Goal: Task Accomplishment & Management: Complete application form

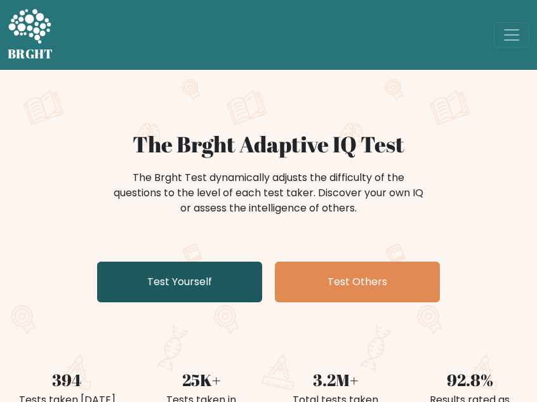
click at [171, 273] on link "Test Yourself" at bounding box center [179, 282] width 165 height 41
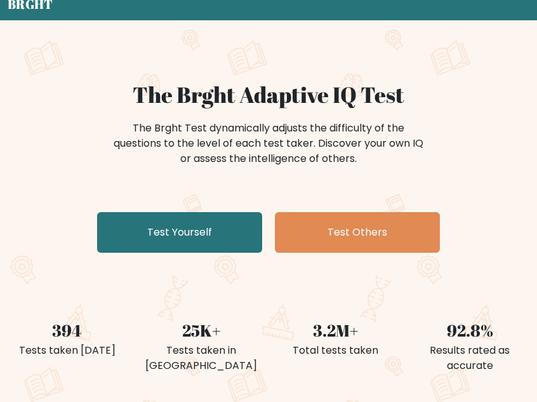
scroll to position [64, 0]
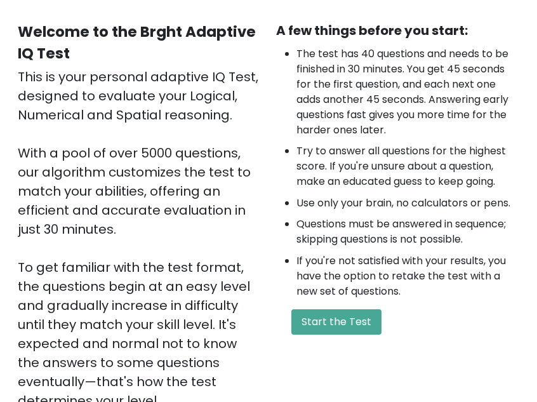
scroll to position [127, 0]
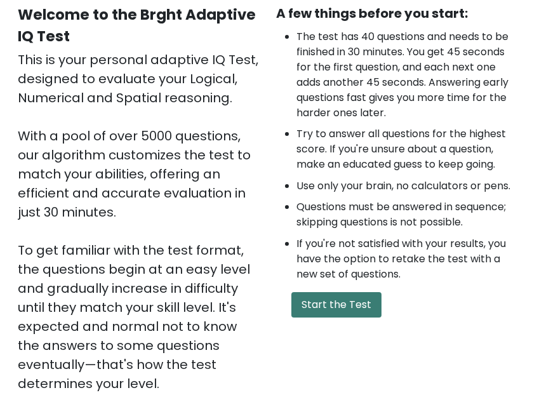
click at [325, 298] on button "Start the Test" at bounding box center [337, 304] width 90 height 25
click at [356, 305] on button "Start the Test" at bounding box center [337, 304] width 90 height 25
click at [439, 321] on div "A few things before you start: The test has 40 questions and needs to be finish…" at bounding box center [398, 227] width 258 height 446
click at [338, 294] on button "Start the Test" at bounding box center [337, 304] width 90 height 25
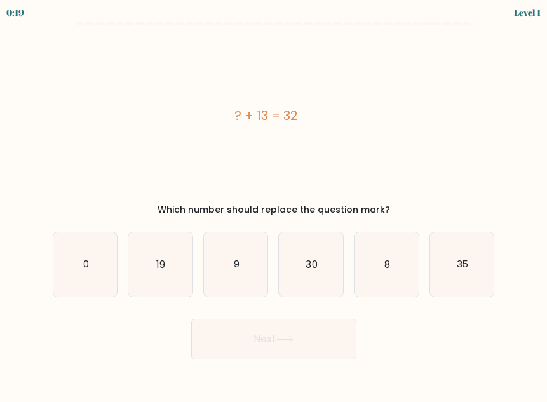
click at [80, 109] on div "? + 13 = 32" at bounding box center [266, 115] width 427 height 19
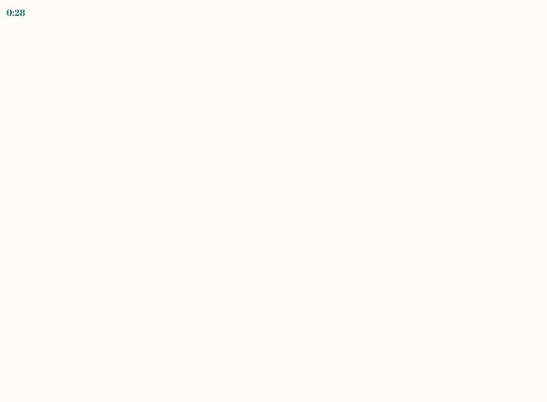
click at [496, 71] on body "0:28" at bounding box center [273, 201] width 547 height 402
click at [493, 68] on body "0:24" at bounding box center [273, 201] width 547 height 402
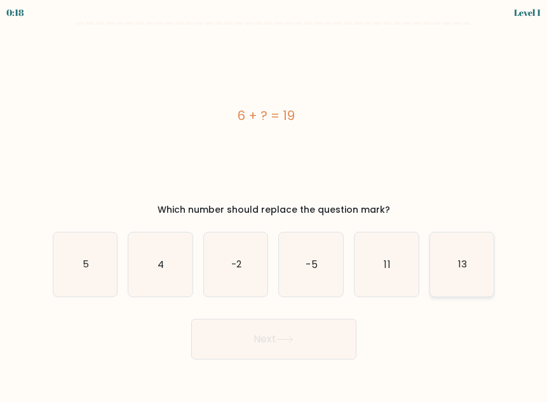
click at [466, 272] on icon "13" at bounding box center [462, 264] width 64 height 64
click at [274, 205] on input "f. 13" at bounding box center [274, 202] width 1 height 3
radio input "true"
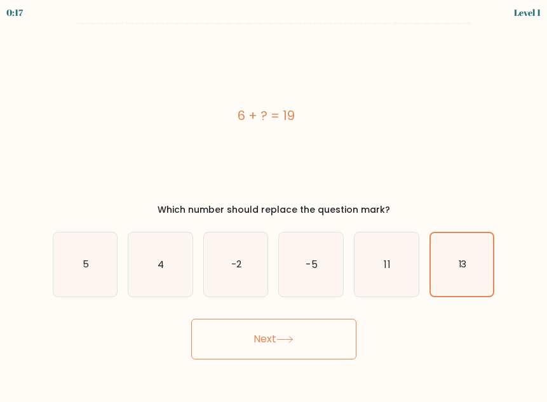
click at [285, 339] on icon at bounding box center [284, 339] width 17 height 7
click at [257, 337] on button "Next" at bounding box center [273, 339] width 165 height 41
click at [459, 268] on text "13" at bounding box center [463, 264] width 8 height 13
click at [274, 205] on input "f. 13" at bounding box center [274, 202] width 1 height 3
click at [279, 340] on icon at bounding box center [284, 339] width 17 height 7
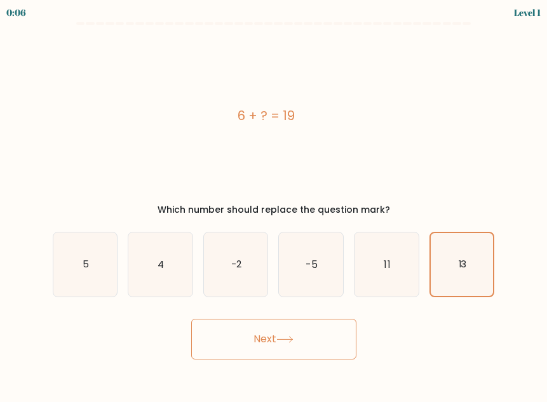
click at [275, 338] on button "Next" at bounding box center [273, 339] width 165 height 41
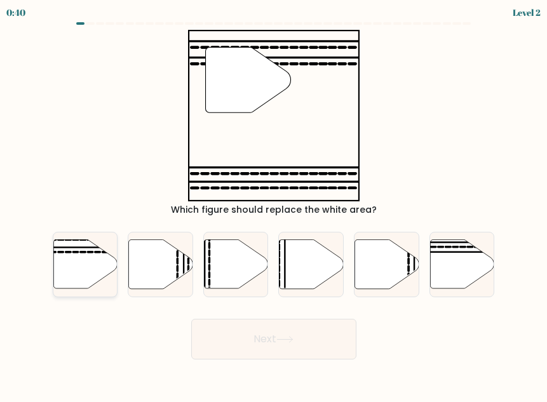
click at [73, 269] on icon at bounding box center [85, 264] width 64 height 49
click at [274, 205] on input "a." at bounding box center [274, 202] width 1 height 3
radio input "true"
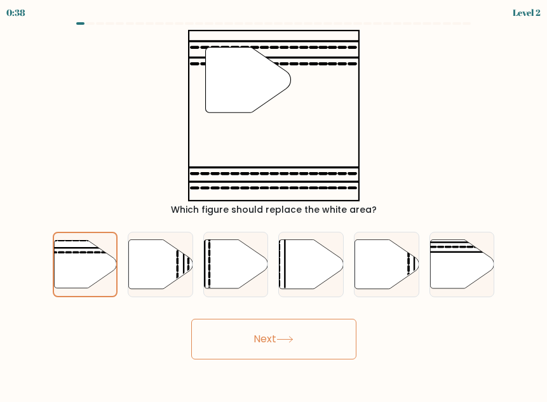
click at [264, 337] on button "Next" at bounding box center [273, 339] width 165 height 41
click at [286, 347] on button "Next" at bounding box center [273, 339] width 165 height 41
click at [276, 340] on button "Next" at bounding box center [273, 339] width 165 height 41
click at [275, 340] on button "Next" at bounding box center [273, 339] width 165 height 41
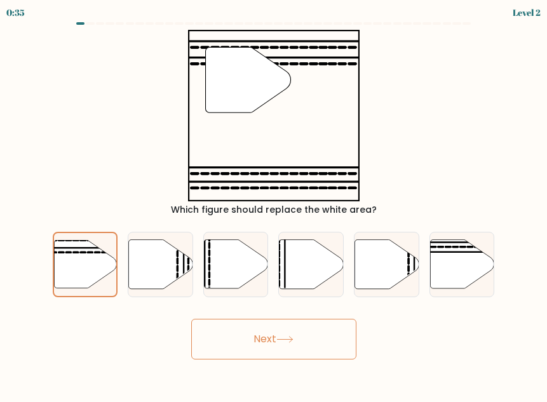
click at [275, 340] on button "Next" at bounding box center [273, 339] width 165 height 41
click at [283, 341] on icon at bounding box center [284, 339] width 17 height 7
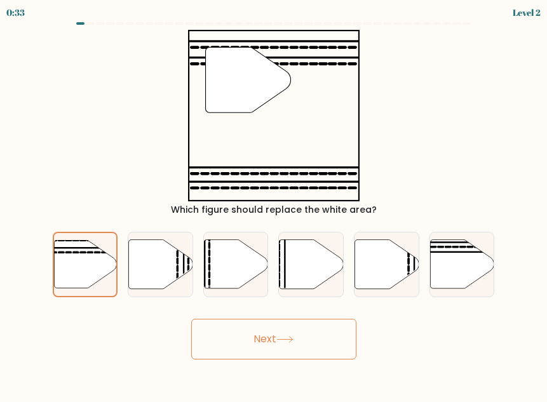
click at [283, 341] on icon at bounding box center [284, 339] width 17 height 7
click at [266, 331] on button "Next" at bounding box center [273, 339] width 165 height 41
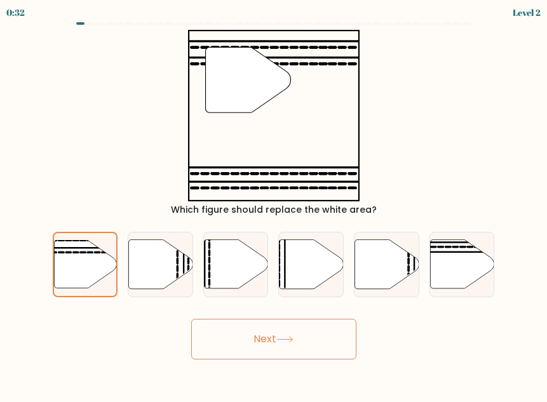
click at [266, 331] on button "Next" at bounding box center [273, 339] width 165 height 41
click at [166, 332] on div "Next" at bounding box center [273, 335] width 457 height 47
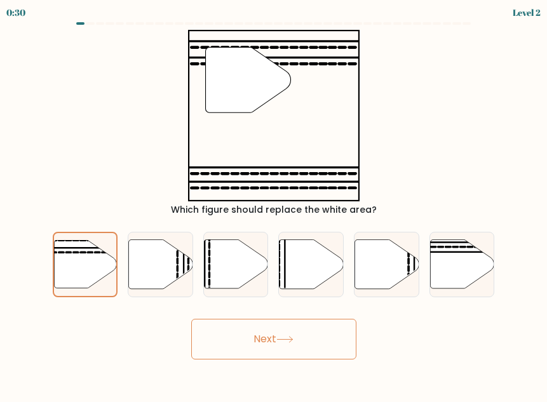
click at [258, 333] on button "Next" at bounding box center [273, 339] width 165 height 41
click at [275, 337] on button "Next" at bounding box center [273, 339] width 165 height 41
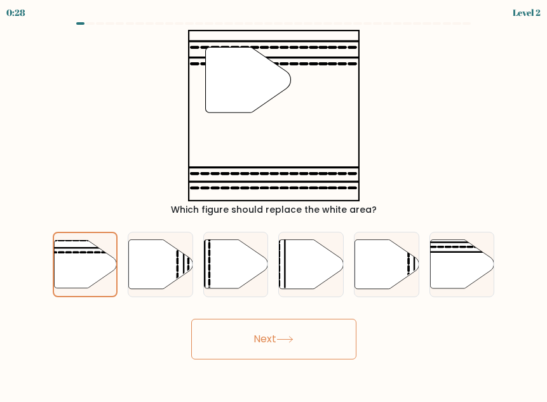
click at [275, 337] on button "Next" at bounding box center [273, 339] width 165 height 41
drag, startPoint x: 525, startPoint y: 177, endPoint x: 507, endPoint y: 208, distance: 36.7
click at [525, 177] on form at bounding box center [273, 190] width 547 height 337
click at [276, 341] on button "Next" at bounding box center [273, 339] width 165 height 41
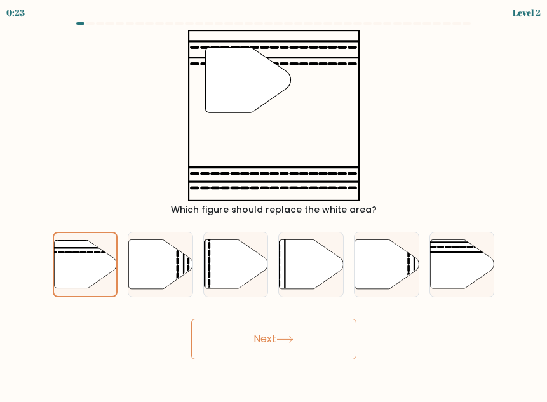
click at [276, 341] on button "Next" at bounding box center [273, 339] width 165 height 41
click at [290, 333] on button "Next" at bounding box center [273, 339] width 165 height 41
click at [291, 340] on icon at bounding box center [284, 339] width 17 height 7
click at [86, 263] on icon at bounding box center [85, 264] width 63 height 48
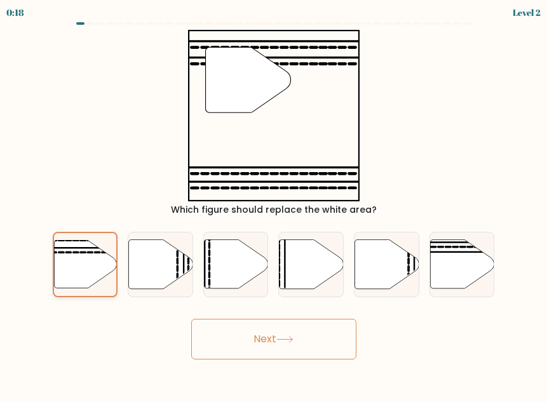
click at [274, 205] on input "a." at bounding box center [274, 202] width 1 height 3
click at [262, 328] on button "Next" at bounding box center [273, 339] width 165 height 41
click at [78, 273] on icon at bounding box center [85, 264] width 63 height 48
click at [274, 205] on input "a." at bounding box center [274, 202] width 1 height 3
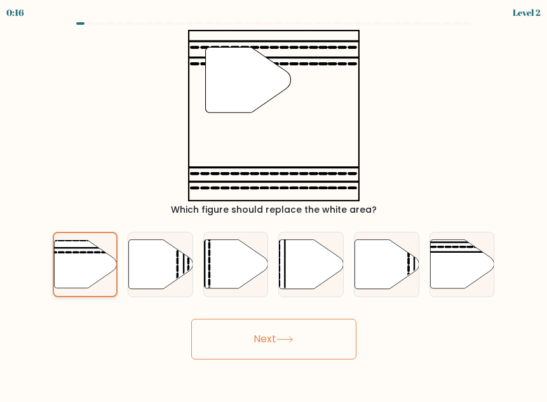
click at [78, 273] on icon at bounding box center [85, 264] width 63 height 48
click at [274, 205] on input "a." at bounding box center [274, 202] width 1 height 3
click at [78, 273] on icon at bounding box center [85, 264] width 63 height 48
click at [274, 205] on input "a." at bounding box center [274, 202] width 1 height 3
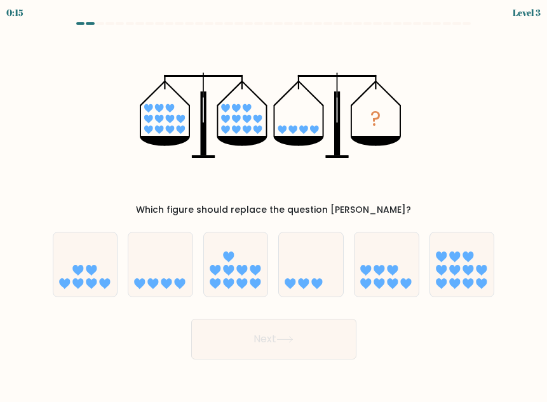
click at [256, 340] on button "Next" at bounding box center [273, 339] width 165 height 41
click at [164, 272] on icon at bounding box center [160, 264] width 64 height 53
click at [274, 205] on input "b." at bounding box center [274, 202] width 1 height 3
radio input "true"
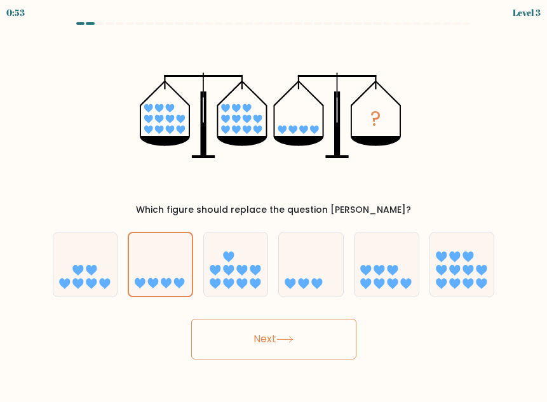
click at [286, 344] on button "Next" at bounding box center [273, 339] width 165 height 41
click at [263, 348] on button "Next" at bounding box center [273, 339] width 165 height 41
click at [163, 277] on icon at bounding box center [160, 265] width 63 height 52
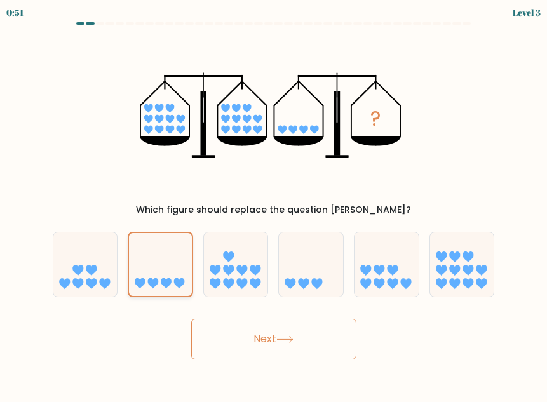
click at [274, 205] on input "b." at bounding box center [274, 202] width 1 height 3
click at [163, 277] on icon at bounding box center [160, 265] width 63 height 52
click at [274, 205] on input "b." at bounding box center [274, 202] width 1 height 3
click at [163, 277] on icon at bounding box center [160, 265] width 63 height 52
click at [274, 205] on input "b." at bounding box center [274, 202] width 1 height 3
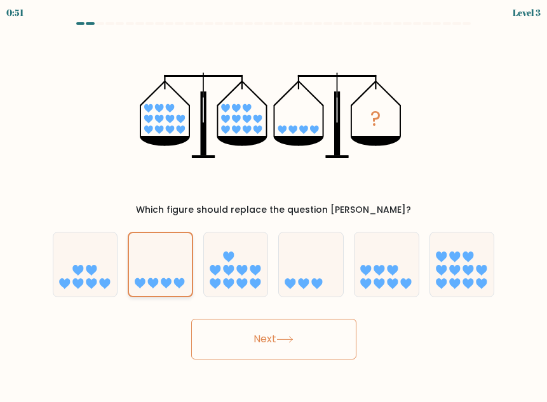
click at [163, 277] on icon at bounding box center [160, 265] width 63 height 52
click at [274, 205] on input "b." at bounding box center [274, 202] width 1 height 3
click at [280, 344] on button "Next" at bounding box center [273, 339] width 165 height 41
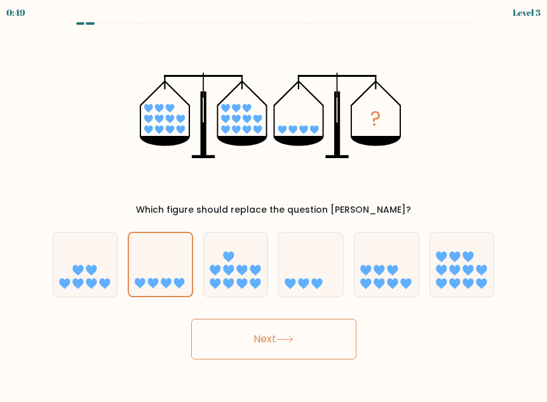
click at [280, 344] on button "Next" at bounding box center [273, 339] width 165 height 41
click at [286, 341] on icon at bounding box center [284, 339] width 17 height 7
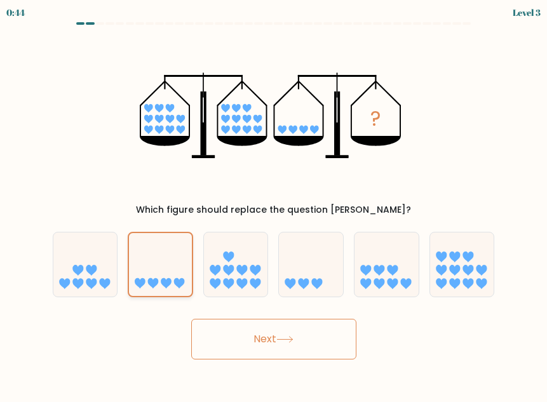
click at [156, 275] on icon at bounding box center [160, 265] width 63 height 52
click at [274, 205] on input "b." at bounding box center [274, 202] width 1 height 3
click at [156, 275] on icon at bounding box center [160, 265] width 63 height 52
click at [274, 205] on input "b." at bounding box center [274, 202] width 1 height 3
click at [156, 275] on icon at bounding box center [160, 265] width 63 height 52
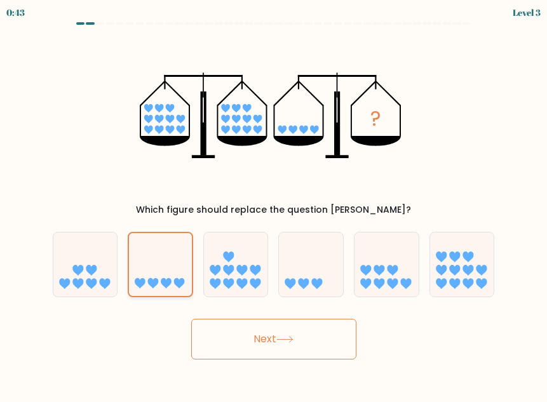
click at [274, 205] on input "b." at bounding box center [274, 202] width 1 height 3
click at [268, 343] on button "Next" at bounding box center [273, 339] width 165 height 41
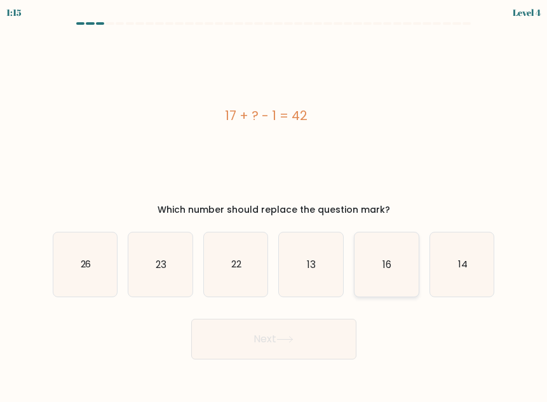
click at [396, 267] on icon "16" at bounding box center [386, 264] width 64 height 64
click at [274, 205] on input "e. 16" at bounding box center [274, 202] width 1 height 3
radio input "true"
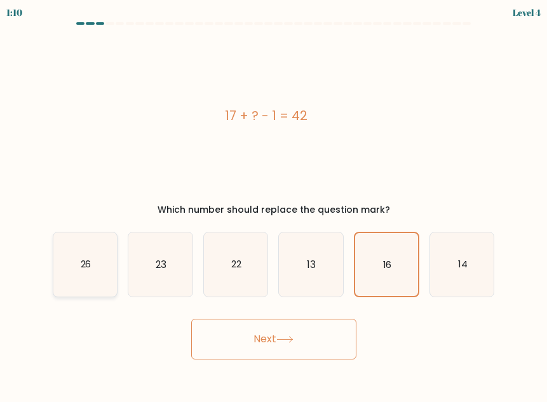
click at [77, 269] on icon "26" at bounding box center [85, 264] width 64 height 64
click at [274, 205] on input "a. 26" at bounding box center [274, 202] width 1 height 3
radio input "true"
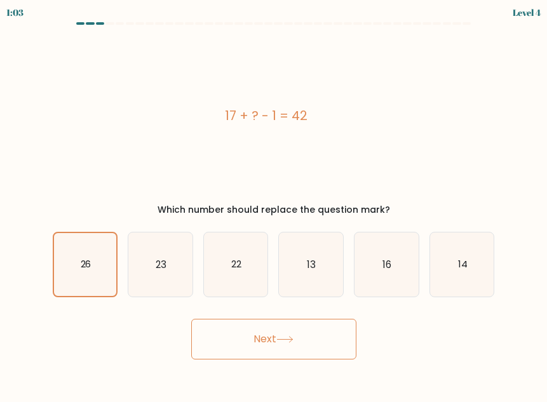
click at [280, 342] on icon at bounding box center [284, 339] width 17 height 7
click at [164, 257] on icon "23" at bounding box center [160, 264] width 64 height 64
click at [274, 205] on input "b. 23" at bounding box center [274, 202] width 1 height 3
radio input "true"
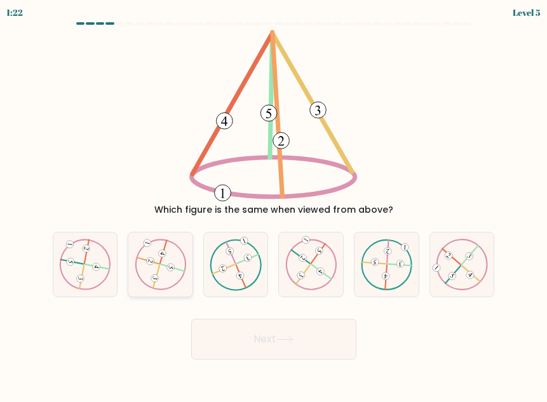
click at [170, 276] on icon at bounding box center [160, 264] width 51 height 51
click at [274, 205] on input "b." at bounding box center [274, 202] width 1 height 3
radio input "true"
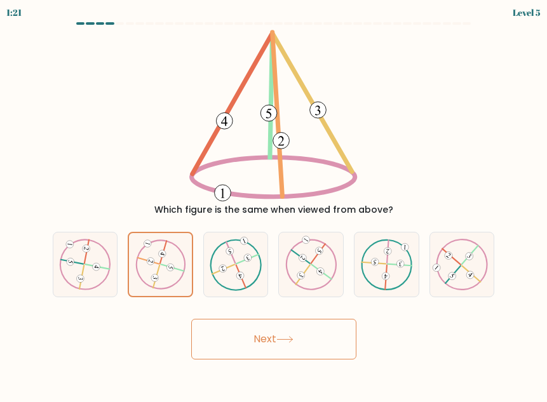
click at [292, 339] on icon at bounding box center [284, 340] width 15 height 6
click at [279, 344] on button "Next" at bounding box center [273, 339] width 165 height 41
click at [291, 340] on icon at bounding box center [284, 339] width 17 height 7
click at [161, 285] on icon at bounding box center [160, 264] width 51 height 50
click at [274, 205] on input "b." at bounding box center [274, 202] width 1 height 3
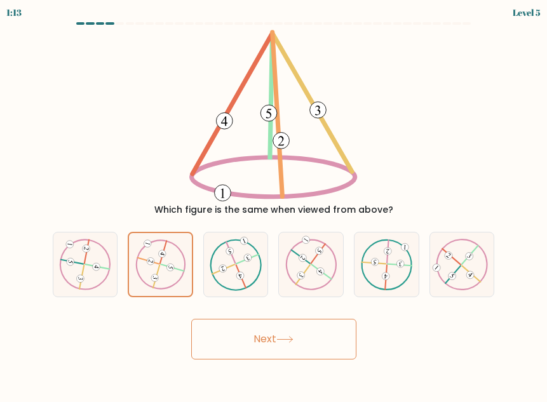
click at [285, 334] on button "Next" at bounding box center [273, 339] width 165 height 41
click at [258, 342] on button "Next" at bounding box center [273, 339] width 165 height 41
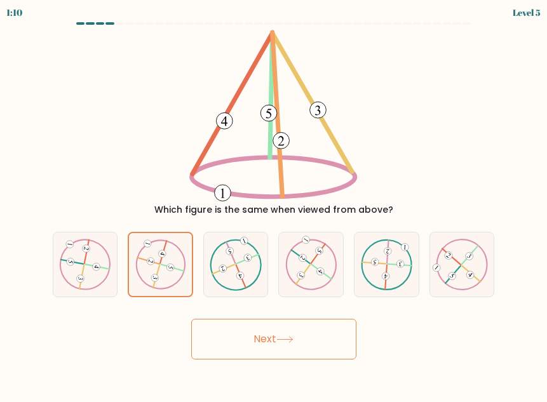
click at [258, 342] on button "Next" at bounding box center [273, 339] width 165 height 41
click at [158, 268] on icon at bounding box center [160, 264] width 51 height 50
click at [274, 205] on input "b." at bounding box center [274, 202] width 1 height 3
click at [296, 343] on button "Next" at bounding box center [273, 339] width 165 height 41
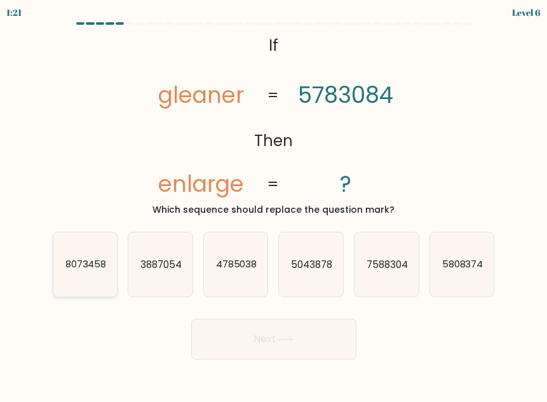
click at [73, 263] on text "8073458" at bounding box center [85, 264] width 41 height 13
click at [274, 205] on input "a. 8073458" at bounding box center [274, 202] width 1 height 3
radio input "true"
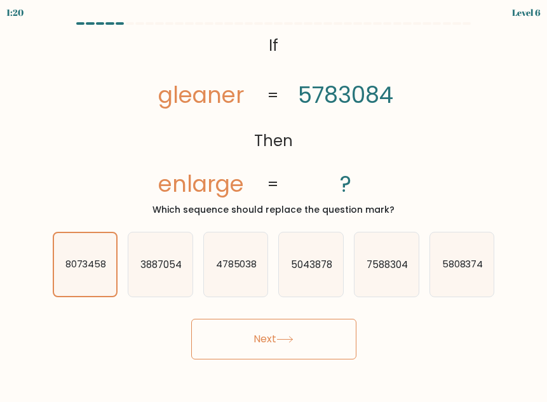
click at [302, 333] on button "Next" at bounding box center [273, 339] width 165 height 41
click at [91, 282] on icon "8073458" at bounding box center [85, 264] width 63 height 63
click at [274, 205] on input "a. 8073458" at bounding box center [274, 202] width 1 height 3
click at [241, 330] on button "Next" at bounding box center [273, 339] width 165 height 41
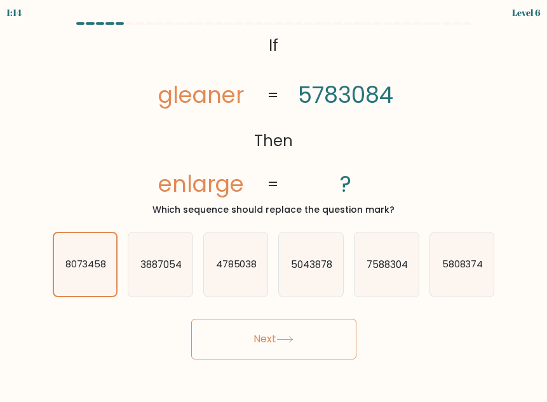
click at [241, 330] on button "Next" at bounding box center [273, 339] width 165 height 41
click at [267, 337] on button "Next" at bounding box center [273, 339] width 165 height 41
click at [268, 337] on button "Next" at bounding box center [273, 339] width 165 height 41
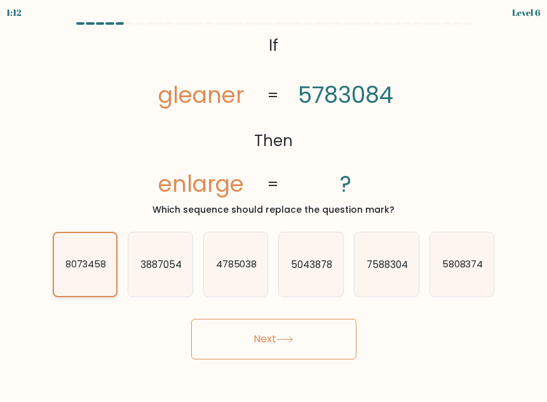
click at [64, 267] on icon "8073458" at bounding box center [85, 264] width 63 height 63
click at [274, 205] on input "a. 8073458" at bounding box center [274, 202] width 1 height 3
click at [264, 339] on button "Next" at bounding box center [273, 339] width 165 height 41
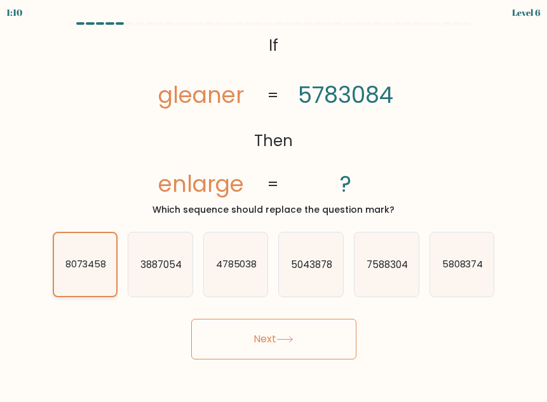
click at [60, 267] on icon "8073458" at bounding box center [85, 264] width 63 height 63
click at [274, 205] on input "a. 8073458" at bounding box center [274, 202] width 1 height 3
click at [303, 358] on button "Next" at bounding box center [273, 339] width 165 height 41
click at [303, 356] on button "Next" at bounding box center [273, 339] width 165 height 41
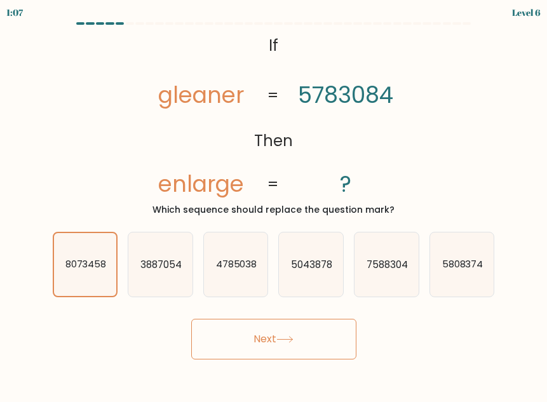
click at [311, 344] on button "Next" at bounding box center [273, 339] width 165 height 41
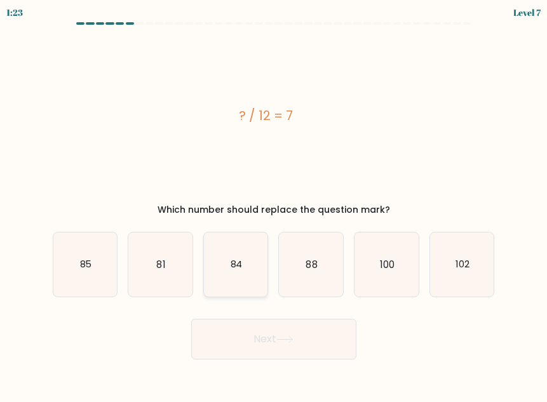
click at [233, 253] on icon "84" at bounding box center [236, 264] width 64 height 64
click at [274, 205] on input "c. 84" at bounding box center [274, 202] width 1 height 3
radio input "true"
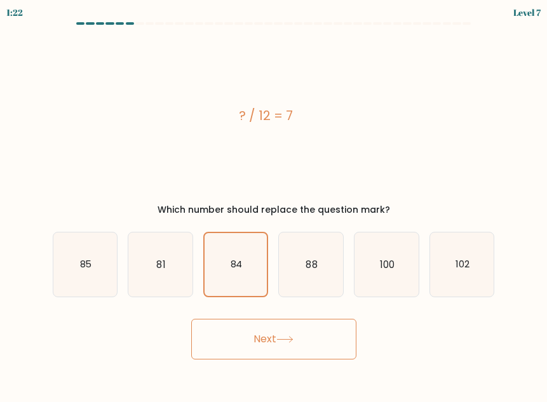
click at [291, 347] on button "Next" at bounding box center [273, 339] width 165 height 41
click at [264, 337] on button "Next" at bounding box center [273, 339] width 165 height 41
click at [275, 344] on button "Next" at bounding box center [273, 339] width 165 height 41
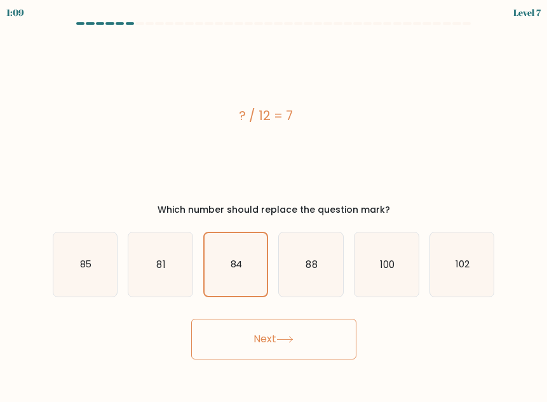
click at [303, 340] on button "Next" at bounding box center [273, 339] width 165 height 41
click at [251, 271] on icon "84" at bounding box center [236, 264] width 63 height 63
click at [274, 205] on input "c. 84" at bounding box center [274, 202] width 1 height 3
click at [272, 335] on button "Next" at bounding box center [273, 339] width 165 height 41
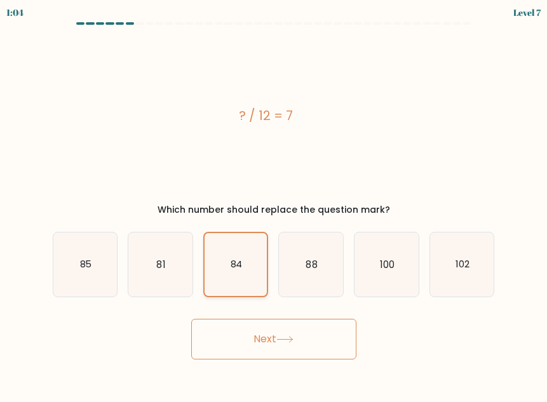
click at [237, 269] on text "84" at bounding box center [237, 264] width 12 height 13
click at [274, 205] on input "c. 84" at bounding box center [274, 202] width 1 height 3
click at [246, 339] on button "Next" at bounding box center [273, 339] width 165 height 41
click at [245, 264] on icon "84" at bounding box center [236, 264] width 63 height 63
click at [274, 205] on input "c. 84" at bounding box center [274, 202] width 1 height 3
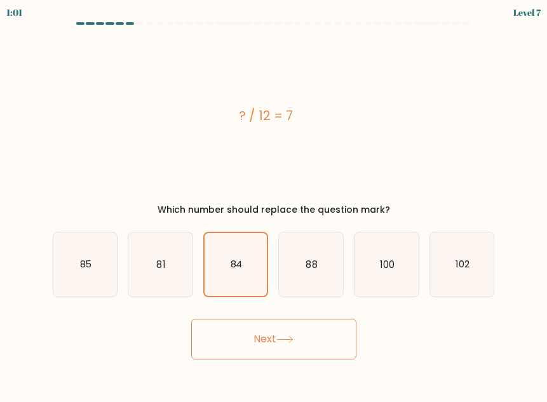
click at [290, 347] on button "Next" at bounding box center [273, 339] width 165 height 41
click at [513, 174] on form "a." at bounding box center [273, 190] width 547 height 337
click at [259, 341] on button "Next" at bounding box center [273, 339] width 165 height 41
click at [506, 181] on form "a." at bounding box center [273, 190] width 547 height 337
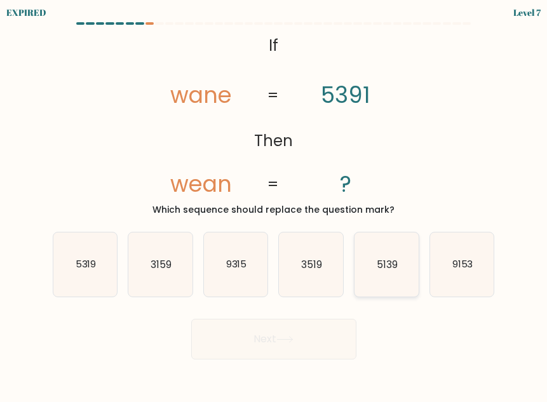
click at [405, 267] on icon "5139" at bounding box center [386, 264] width 64 height 64
click at [274, 205] on input "e. 5139" at bounding box center [274, 202] width 1 height 3
radio input "true"
click at [394, 265] on text "5139" at bounding box center [387, 264] width 20 height 13
click at [274, 205] on input "e. 5139" at bounding box center [274, 202] width 1 height 3
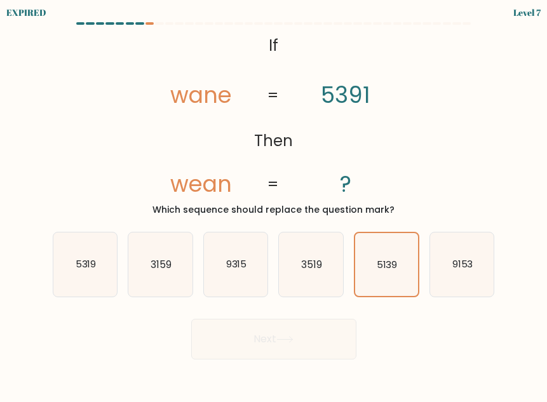
click at [250, 340] on div "Next" at bounding box center [273, 335] width 457 height 47
